Goal: Information Seeking & Learning: Understand process/instructions

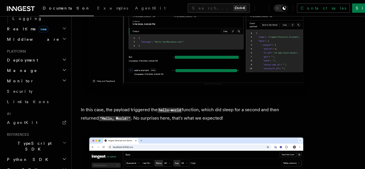
scroll to position [267, 0]
click at [31, 116] on link "AgentKit" at bounding box center [36, 121] width 63 height 10
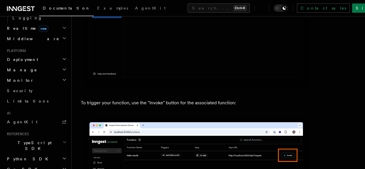
scroll to position [1470, 0]
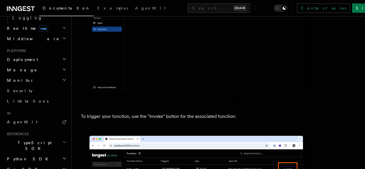
drag, startPoint x: 198, startPoint y: 130, endPoint x: 137, endPoint y: 107, distance: 65.2
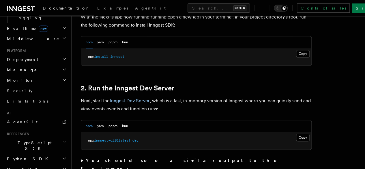
scroll to position [344, 0]
click at [113, 48] on button "pnpm" at bounding box center [112, 42] width 9 height 12
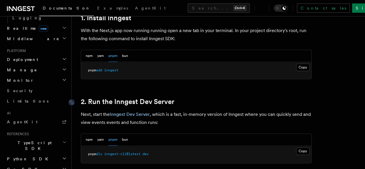
scroll to position [330, 0]
click at [296, 71] on button "Copy Copied" at bounding box center [303, 67] width 14 height 7
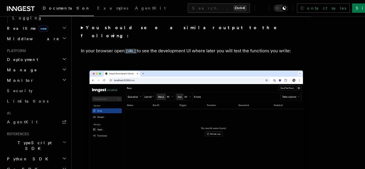
scroll to position [474, 0]
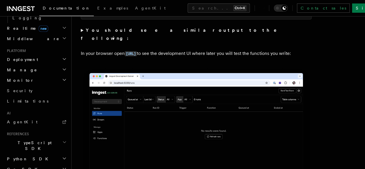
click at [239, 144] on img at bounding box center [196, 139] width 231 height 145
click at [352, 7] on link "Sign Up" at bounding box center [371, 7] width 38 height 9
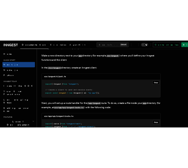
scroll to position [715, 0]
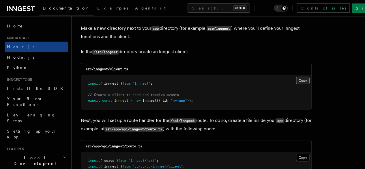
click at [296, 77] on button "Copy Copied" at bounding box center [303, 80] width 14 height 7
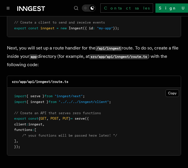
scroll to position [790, 0]
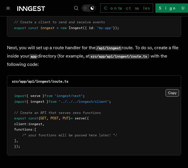
click at [173, 89] on button "Copy Copied" at bounding box center [172, 92] width 14 height 7
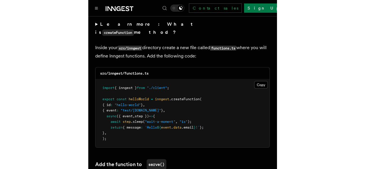
scroll to position [1021, 0]
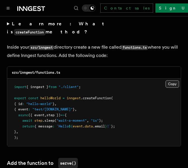
click at [171, 80] on button "Copy Copied" at bounding box center [172, 83] width 14 height 7
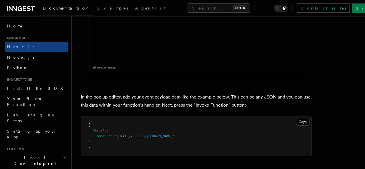
scroll to position [1663, 0]
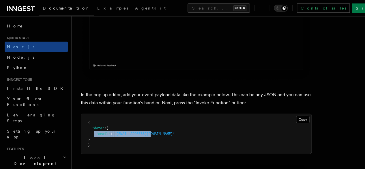
drag, startPoint x: 93, startPoint y: 102, endPoint x: 173, endPoint y: 101, distance: 80.4
click at [173, 114] on pre "{ "data" : { "email" : "[EMAIL_ADDRESS][DOMAIN_NAME]" } }" at bounding box center [196, 134] width 230 height 40
copy span ""email" : "[EMAIL_ADDRESS][DOMAIN_NAME]""
click at [119, 114] on pre "{ "data" : { "email" : "[EMAIL_ADDRESS][DOMAIN_NAME]" } }" at bounding box center [196, 134] width 230 height 40
